Goal: Task Accomplishment & Management: Manage account settings

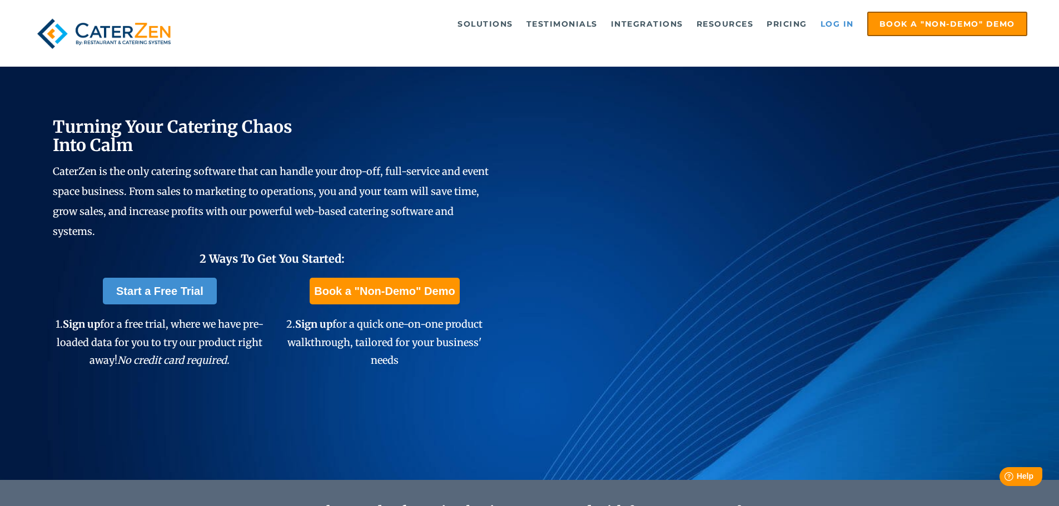
click at [832, 21] on link "Log in" at bounding box center [837, 24] width 44 height 22
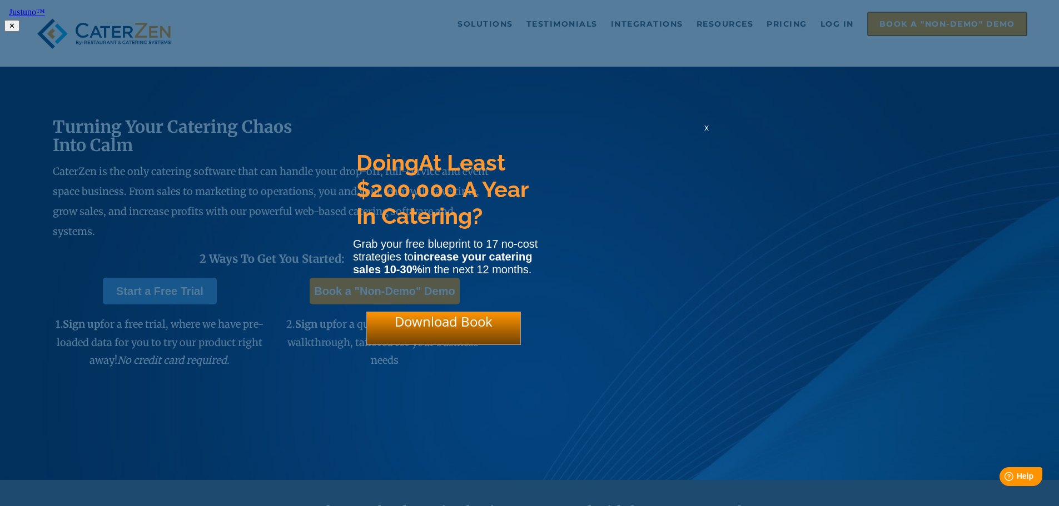
click at [703, 132] on div "x" at bounding box center [706, 127] width 18 height 11
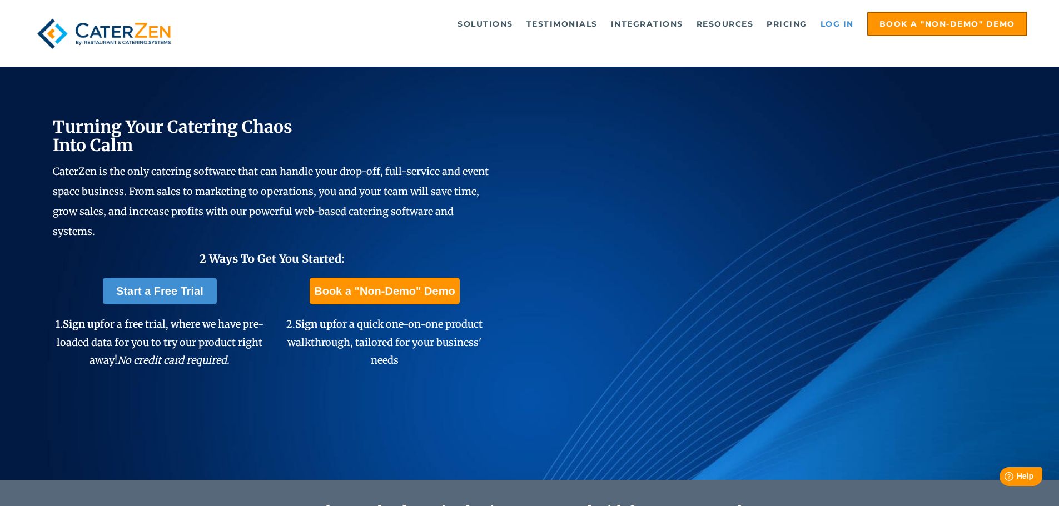
click at [844, 25] on link "Log in" at bounding box center [837, 24] width 44 height 22
